Goal: Task Accomplishment & Management: Manage account settings

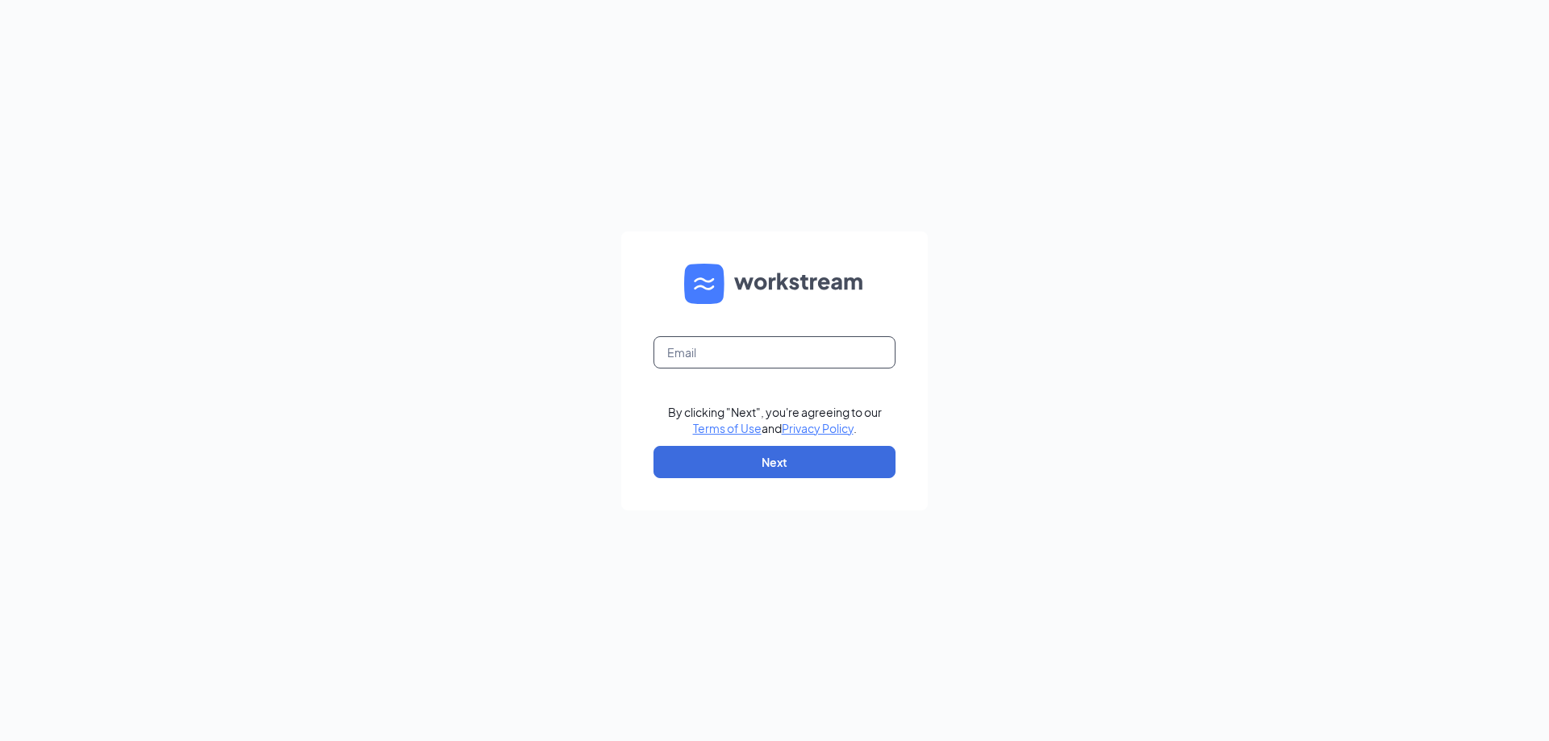
click at [706, 349] on input "text" at bounding box center [774, 352] width 242 height 32
type input "kdaughtridge@ddcoastal.com"
click at [721, 461] on button "Next" at bounding box center [774, 462] width 242 height 32
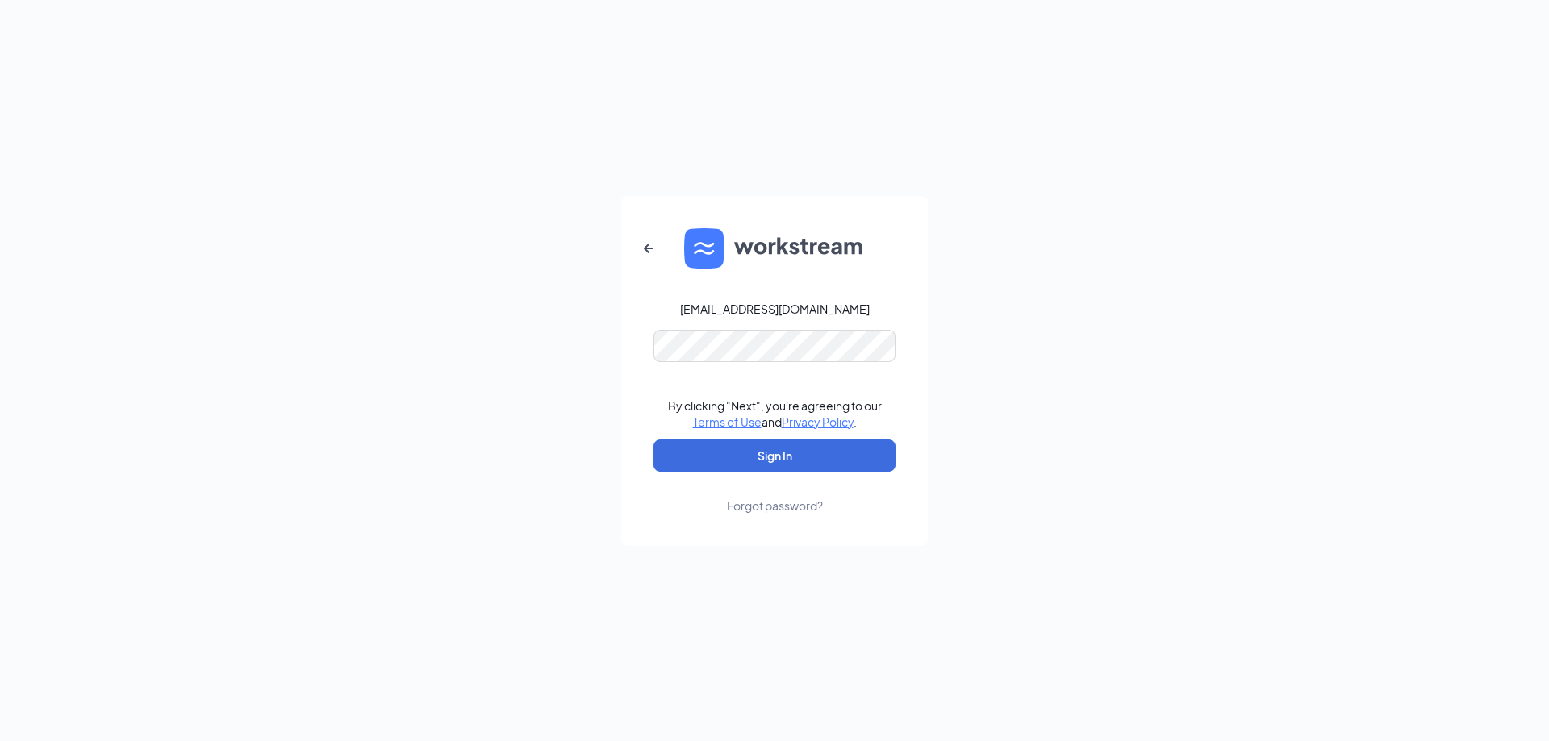
click at [683, 366] on form "kdaughtridge@ddcoastal.com By clicking "Next", you're agreeing to our Terms of …" at bounding box center [774, 371] width 307 height 350
click at [769, 450] on button "Sign In" at bounding box center [774, 456] width 242 height 32
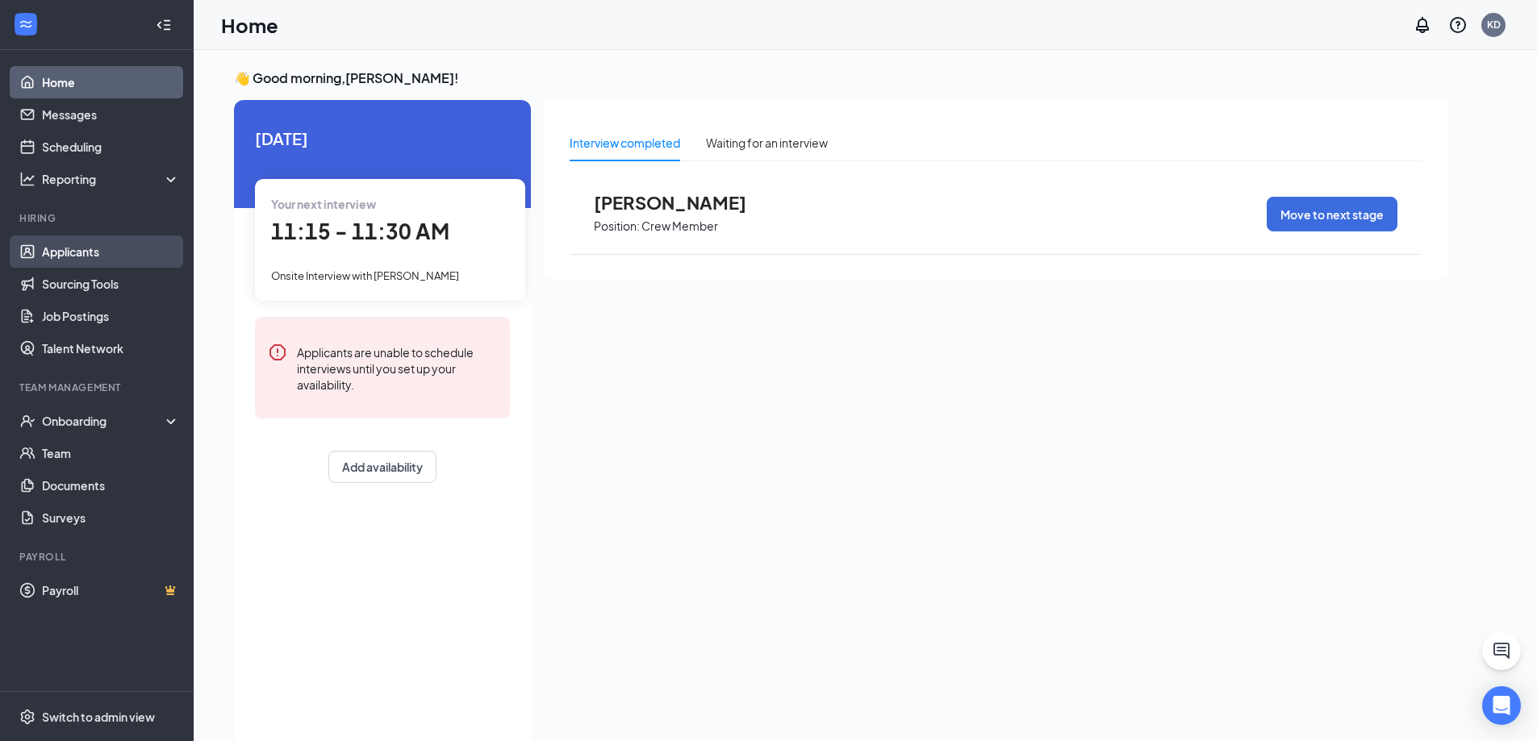
click at [66, 257] on link "Applicants" at bounding box center [111, 252] width 138 height 32
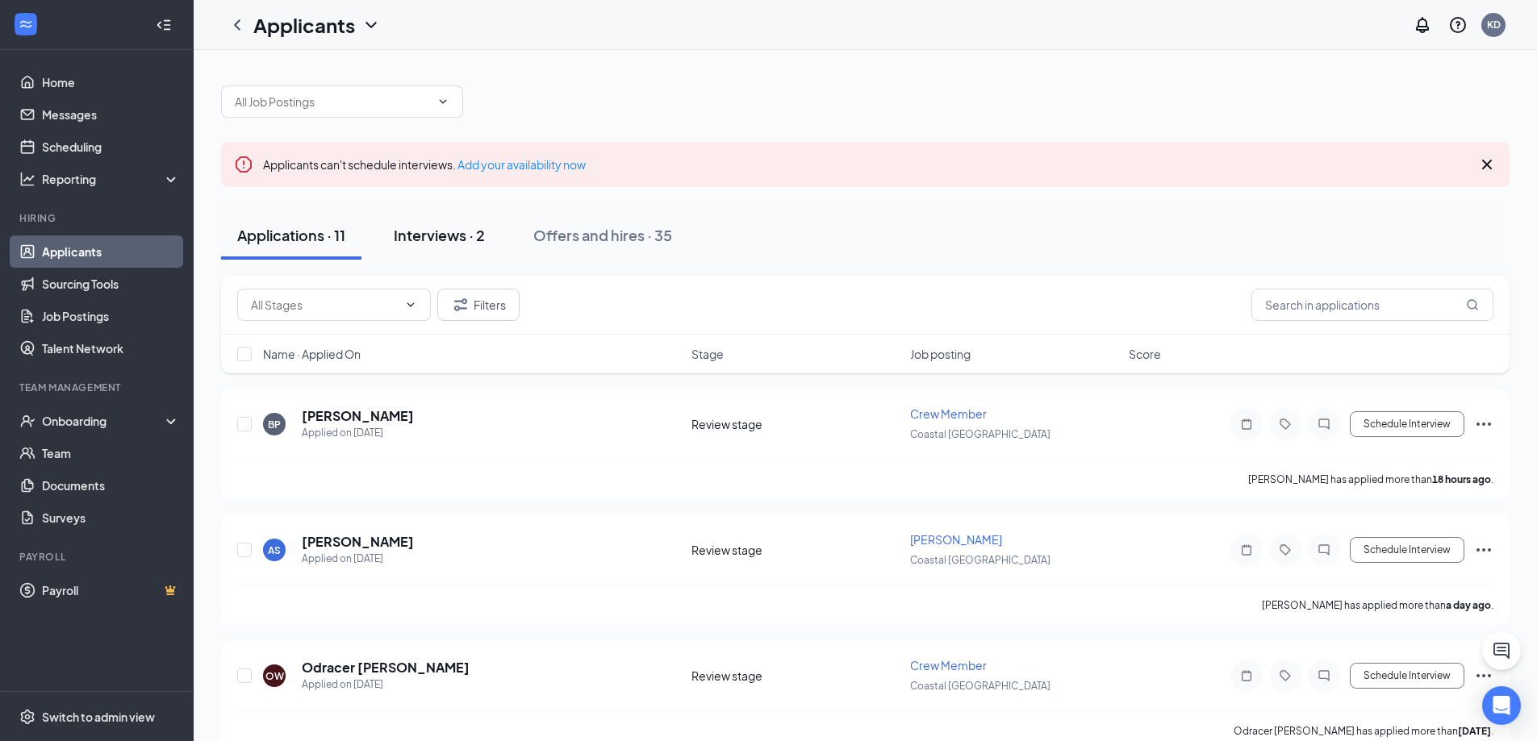
click at [445, 240] on div "Interviews · 2" at bounding box center [439, 235] width 91 height 20
